Goal: Browse casually: Explore the website without a specific task or goal

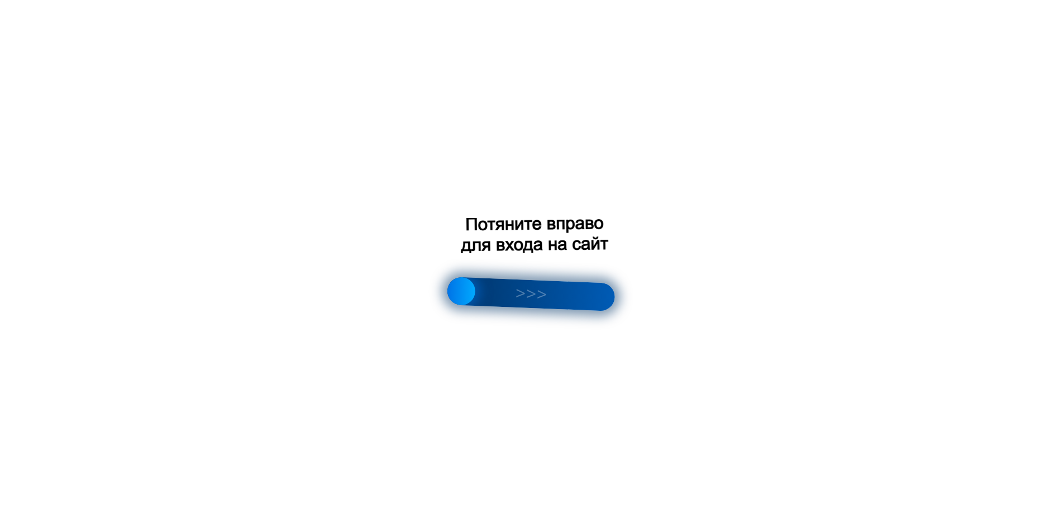
scroll to position [1627, 0]
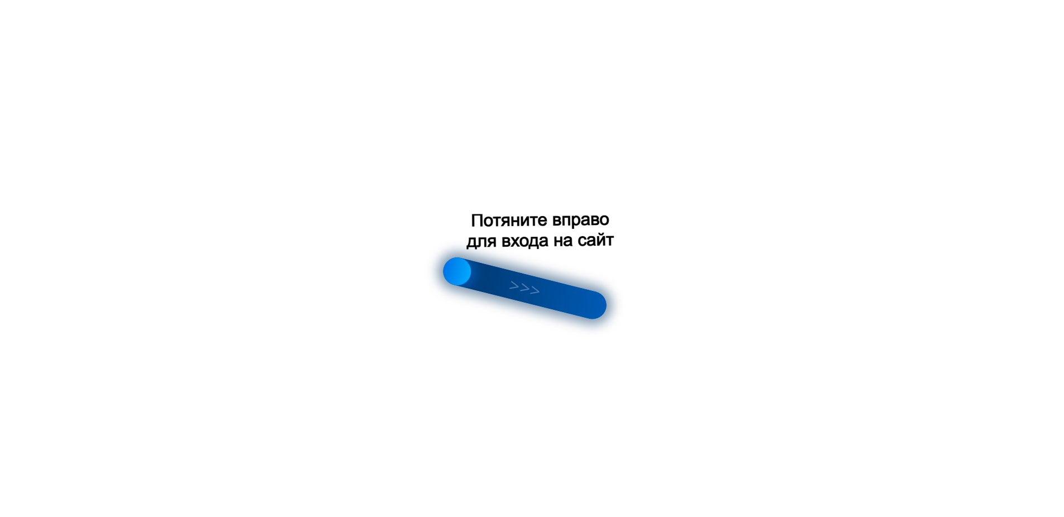
scroll to position [1627, 0]
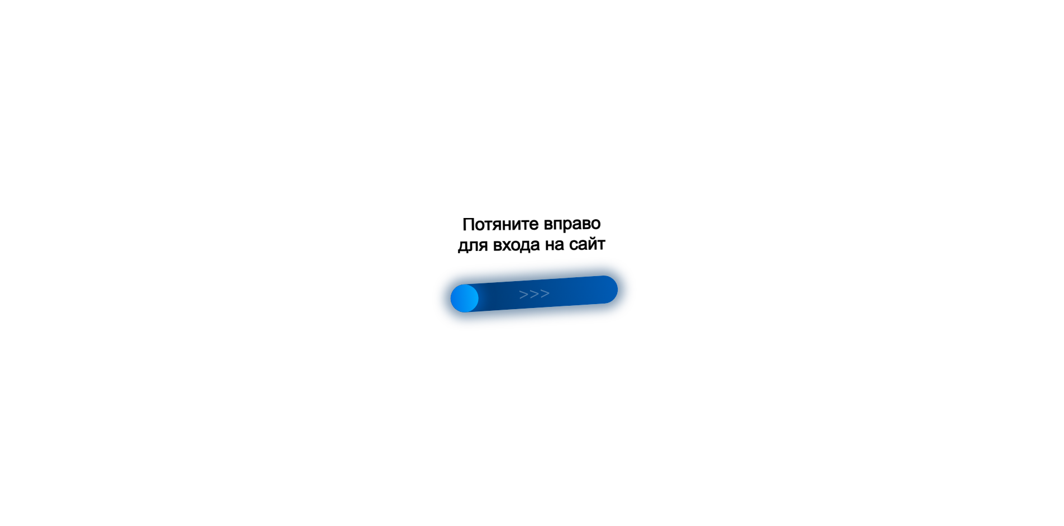
scroll to position [320, 0]
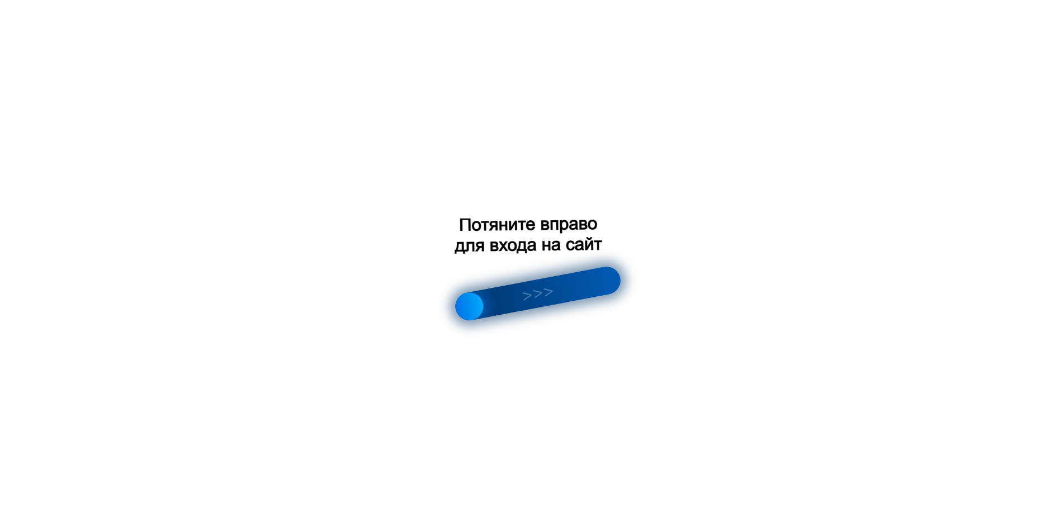
scroll to position [1586, 0]
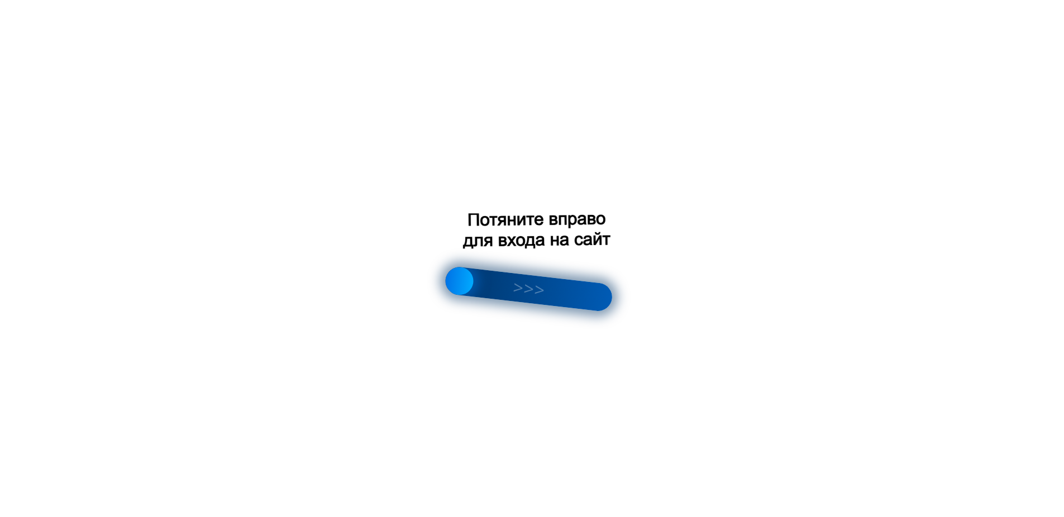
scroll to position [1809, 0]
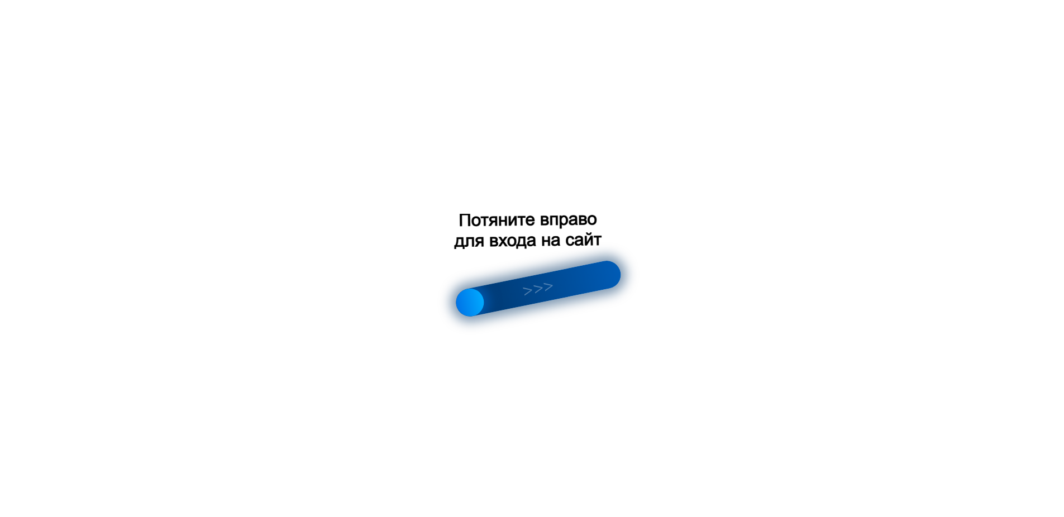
scroll to position [97, 0]
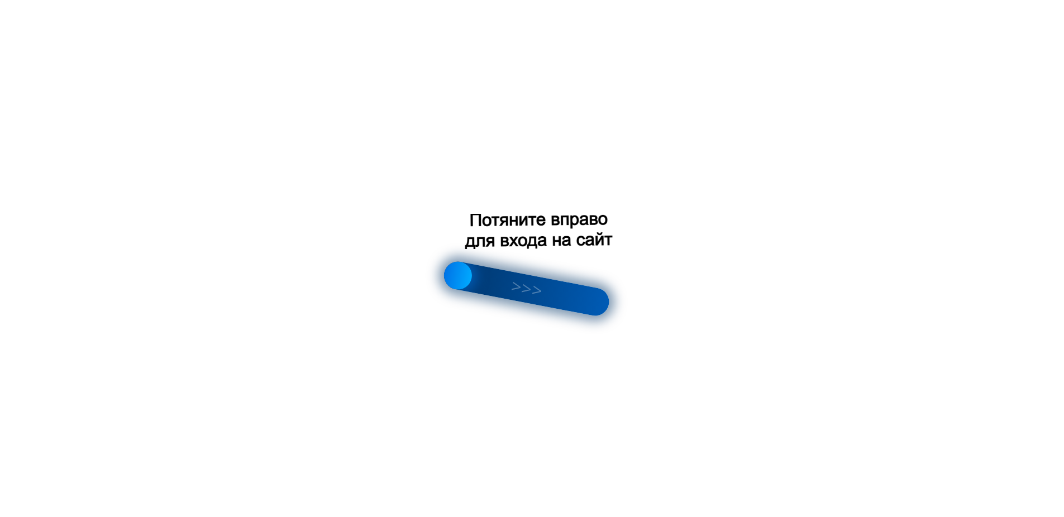
scroll to position [103, 0]
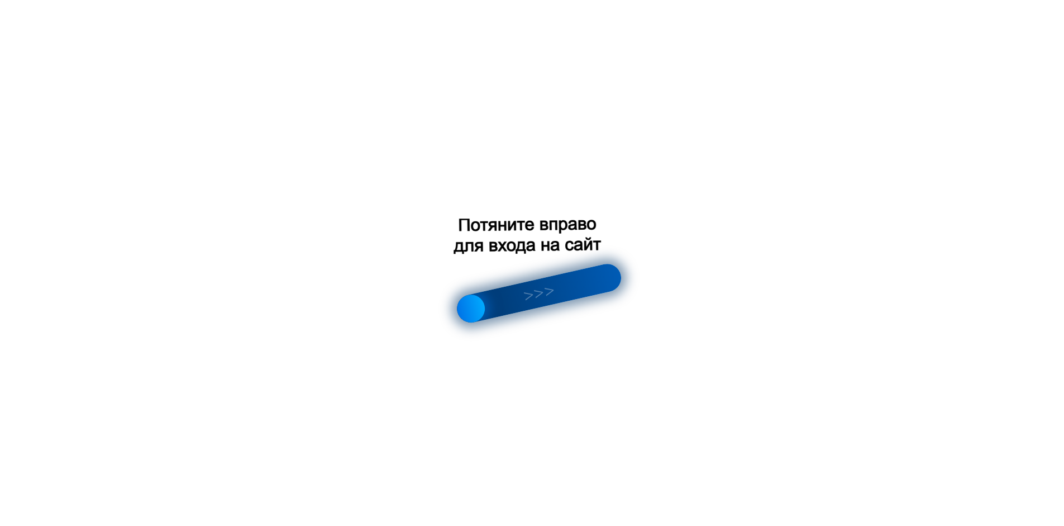
scroll to position [1599, 0]
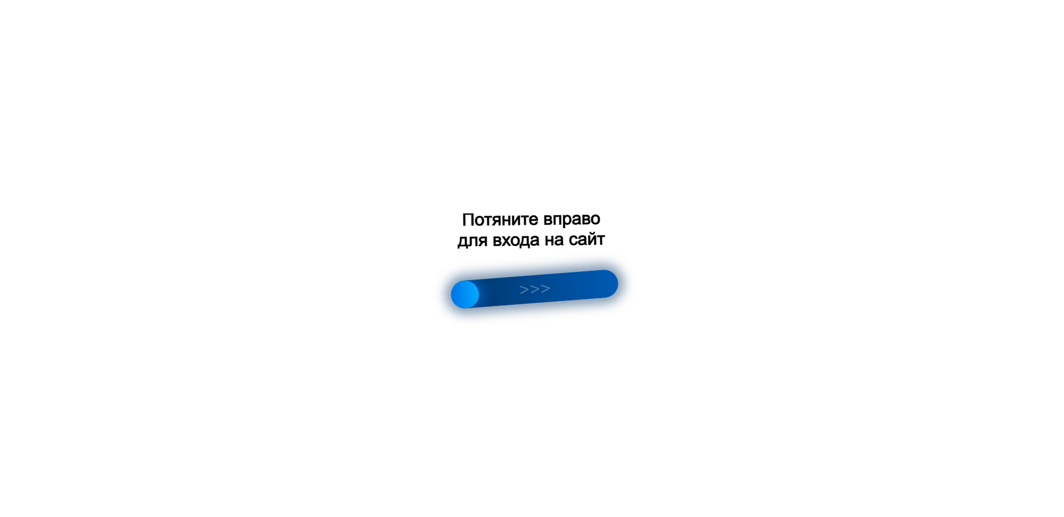
scroll to position [130, 0]
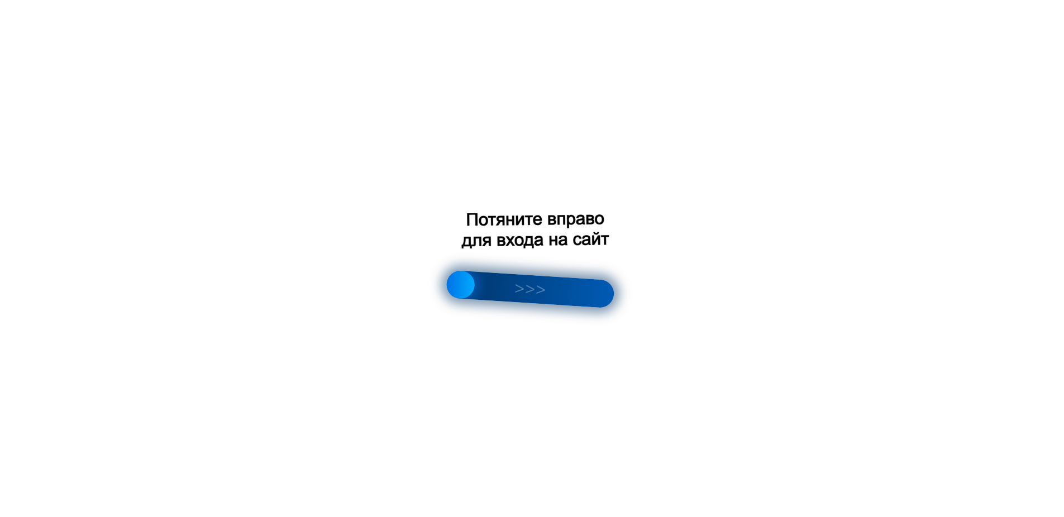
scroll to position [142, 0]
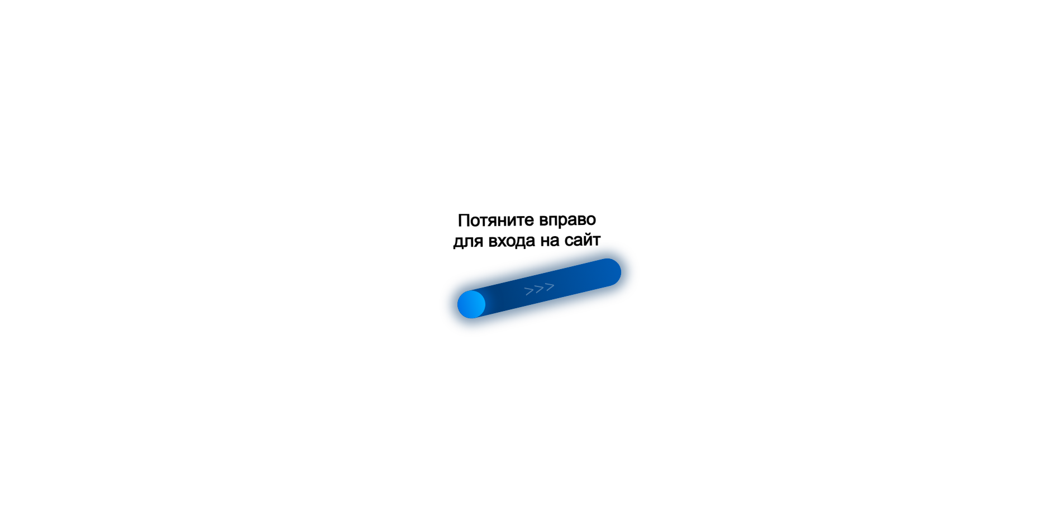
scroll to position [1620, 0]
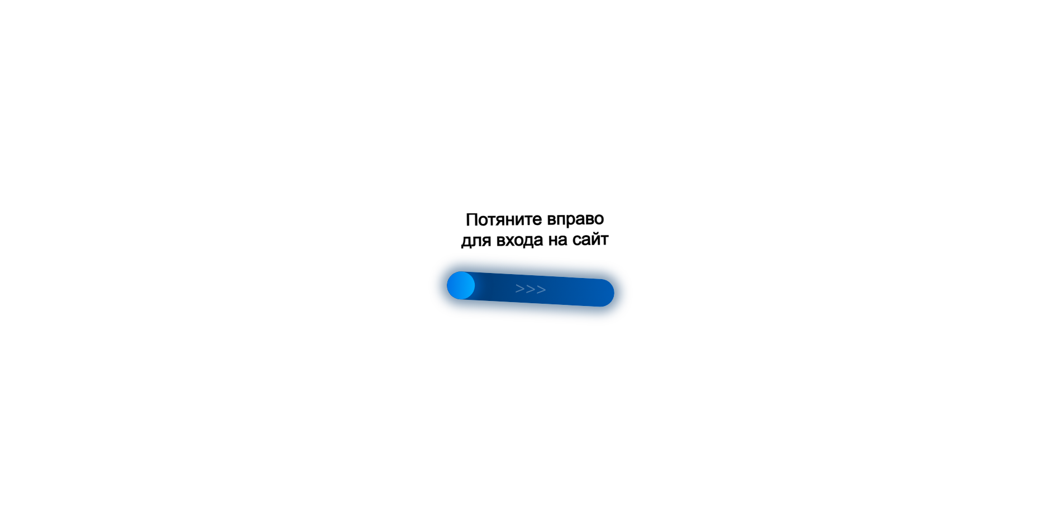
scroll to position [126, 0]
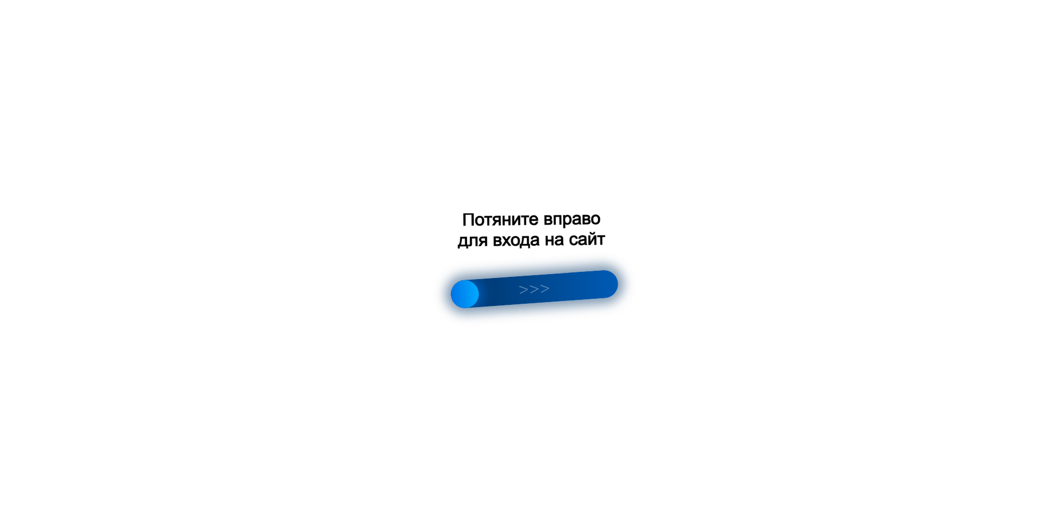
scroll to position [1613, 0]
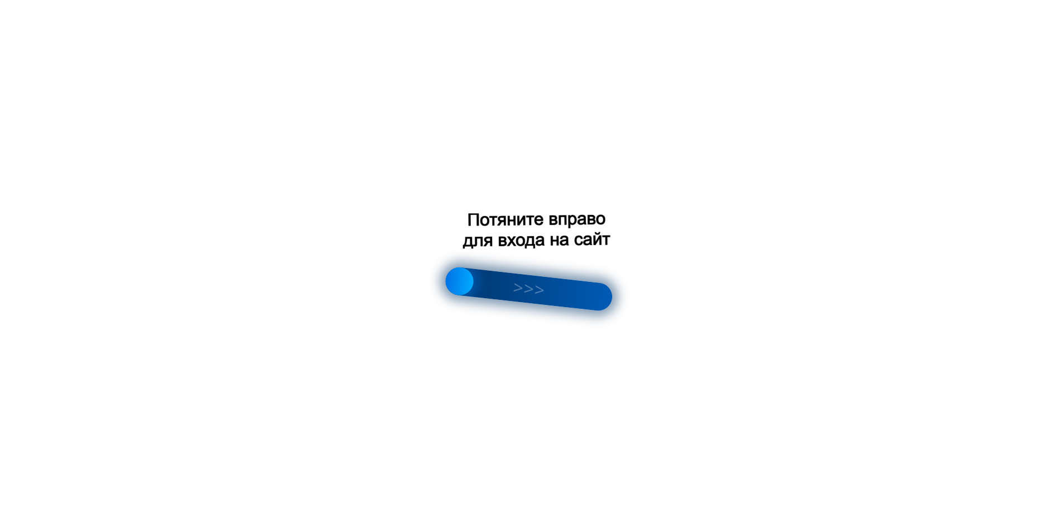
scroll to position [1610, 0]
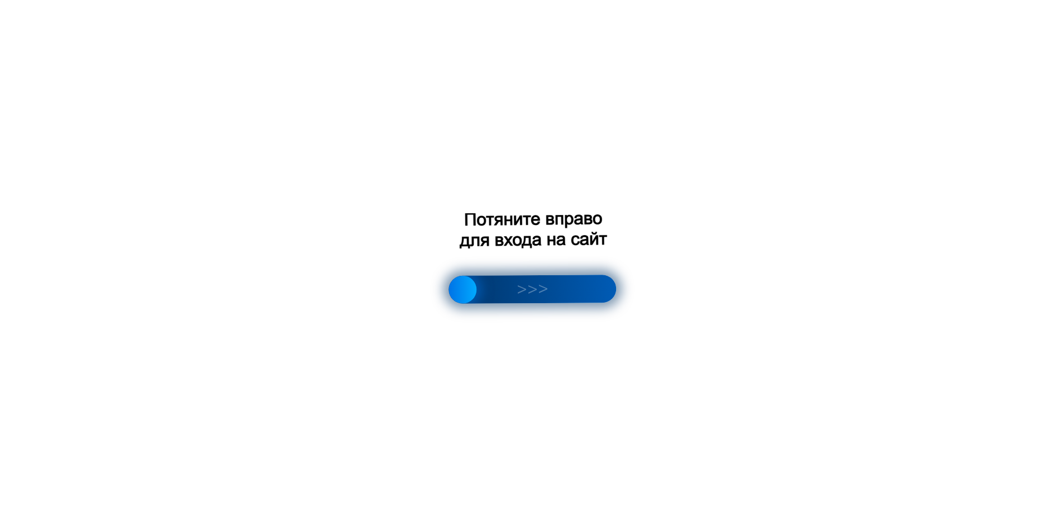
scroll to position [137, 0]
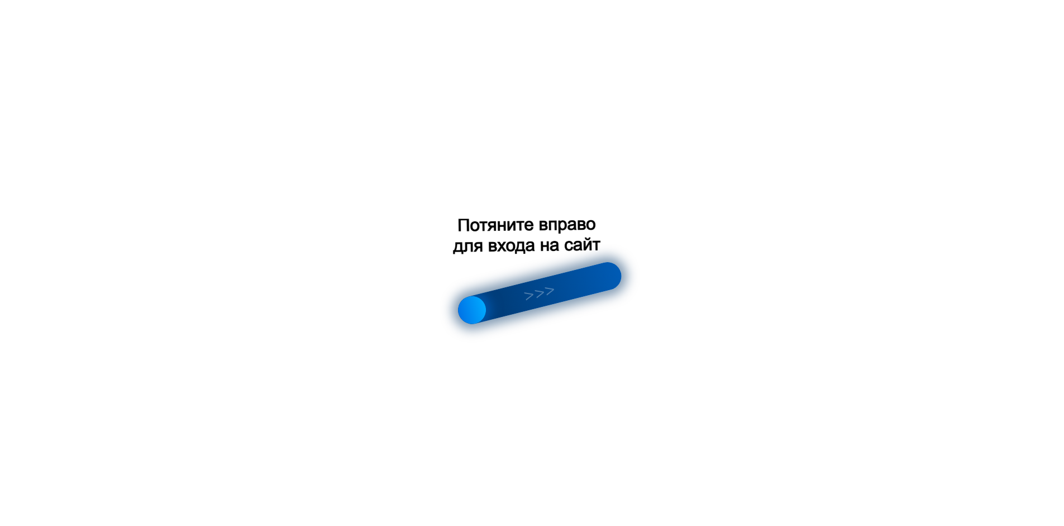
scroll to position [1685, 0]
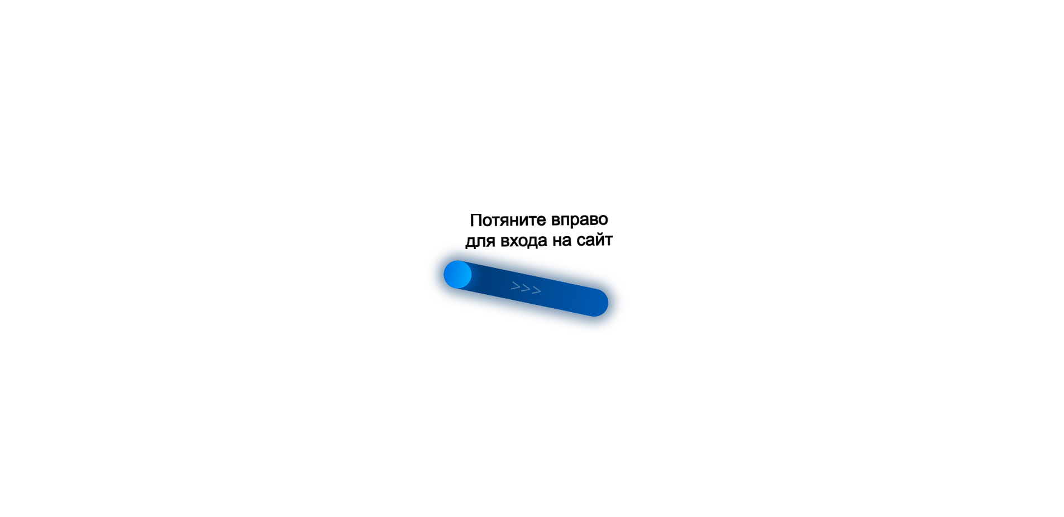
scroll to position [91, 0]
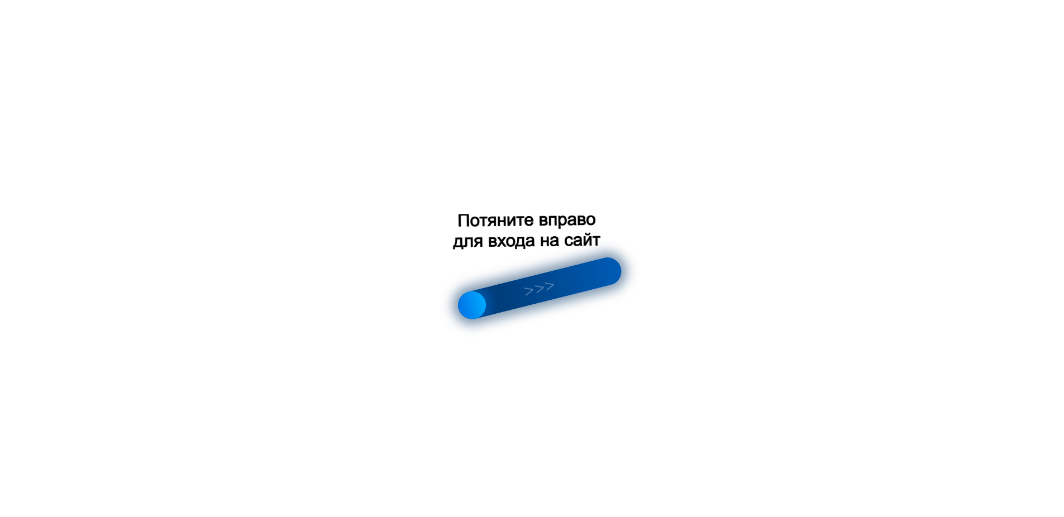
scroll to position [1522, 0]
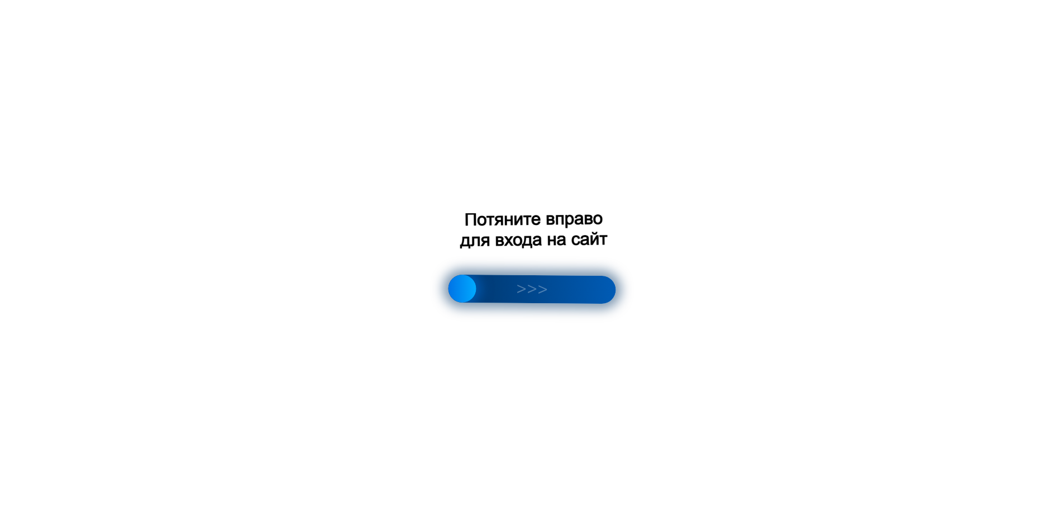
scroll to position [64, 0]
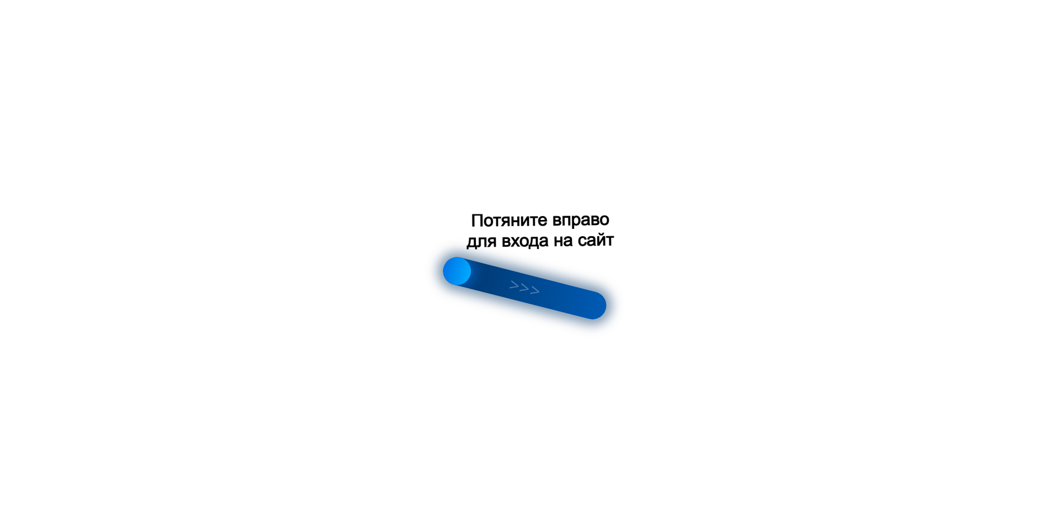
scroll to position [2000, 0]
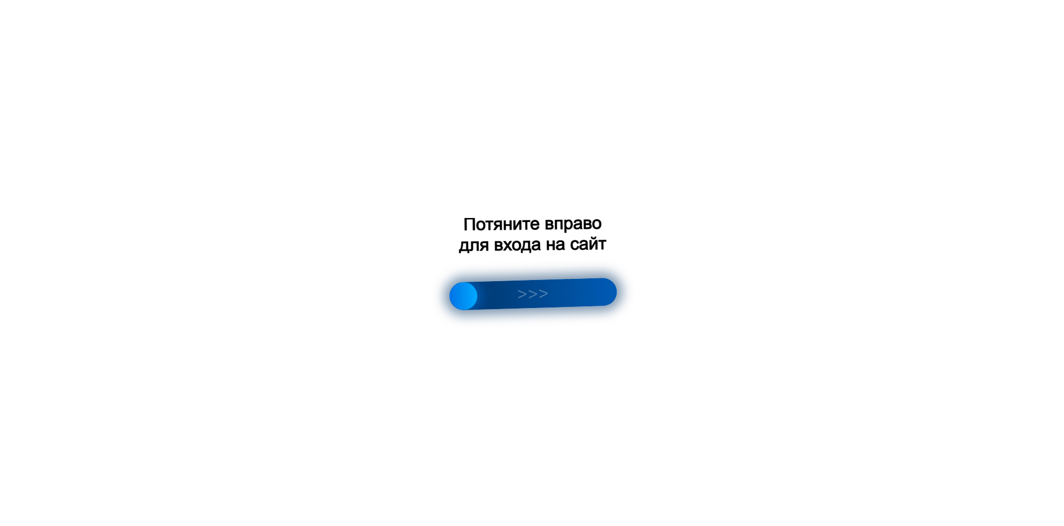
scroll to position [1551, 0]
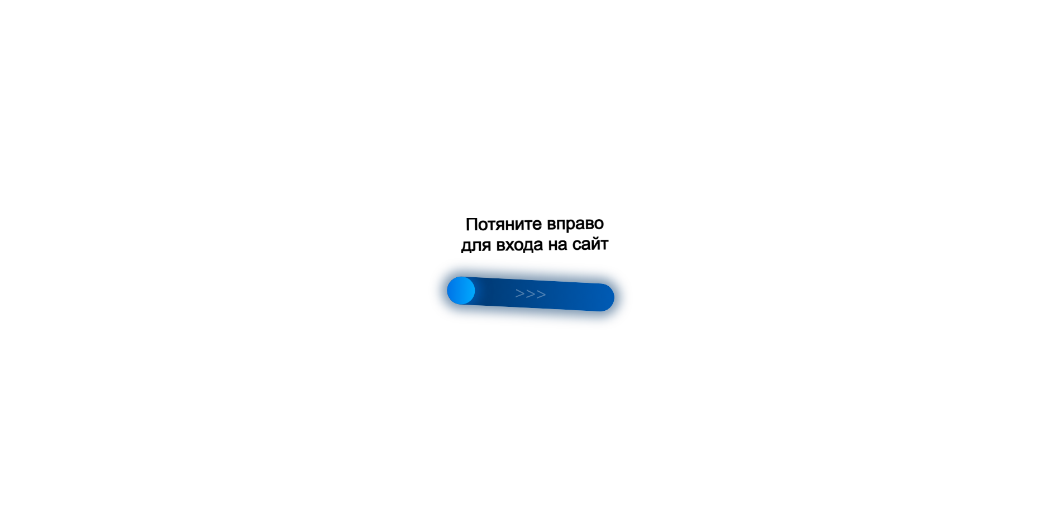
scroll to position [1586, 0]
